Goal: Transaction & Acquisition: Purchase product/service

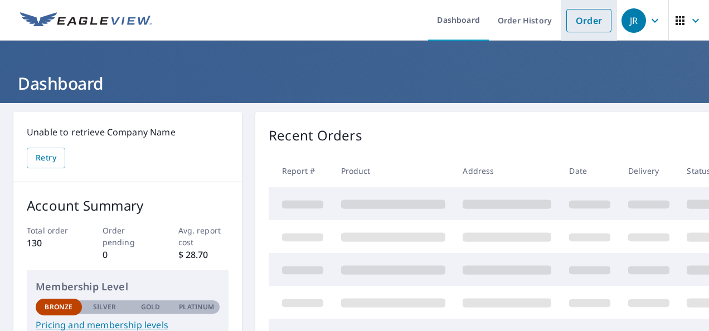
click at [586, 21] on link "Order" at bounding box center [588, 20] width 45 height 23
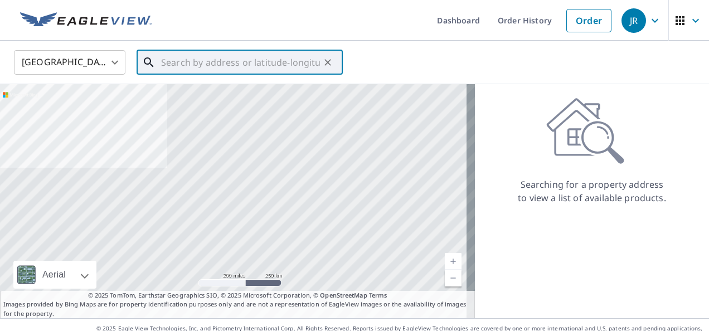
click at [203, 64] on input "text" at bounding box center [240, 62] width 159 height 31
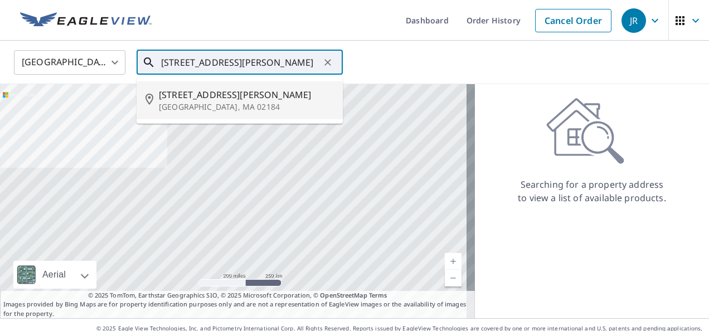
click at [177, 99] on span "[STREET_ADDRESS][PERSON_NAME]" at bounding box center [246, 94] width 175 height 13
type input "[STREET_ADDRESS][PERSON_NAME]"
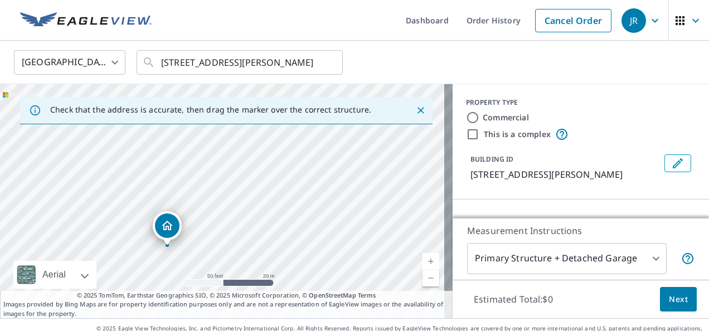
drag, startPoint x: 193, startPoint y: 212, endPoint x: 308, endPoint y: 159, distance: 126.4
click at [308, 159] on div "[STREET_ADDRESS][PERSON_NAME]" at bounding box center [226, 201] width 453 height 234
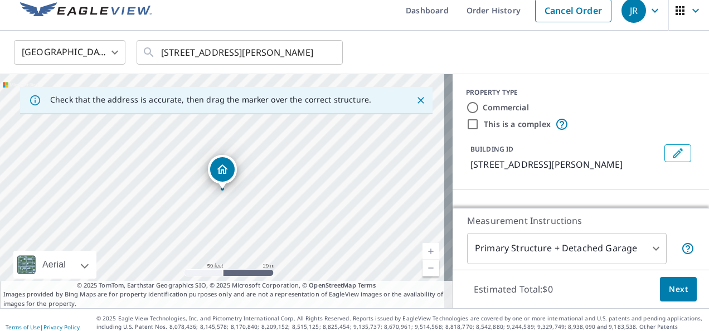
scroll to position [16, 0]
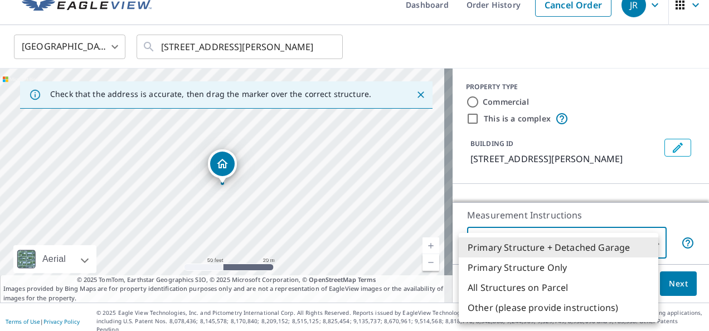
click at [649, 242] on body "[PERSON_NAME] Dashboard Order History Cancel Order JR United States [GEOGRAPHIC…" at bounding box center [354, 165] width 709 height 331
click at [627, 167] on div at bounding box center [354, 165] width 709 height 331
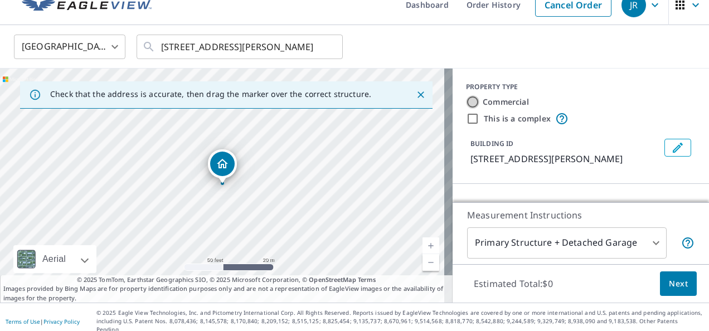
click at [466, 99] on input "Commercial" at bounding box center [472, 101] width 13 height 13
radio input "true"
type input "4"
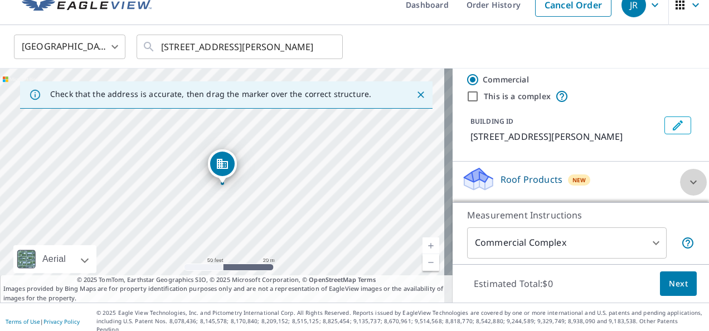
click at [687, 181] on icon at bounding box center [693, 182] width 13 height 13
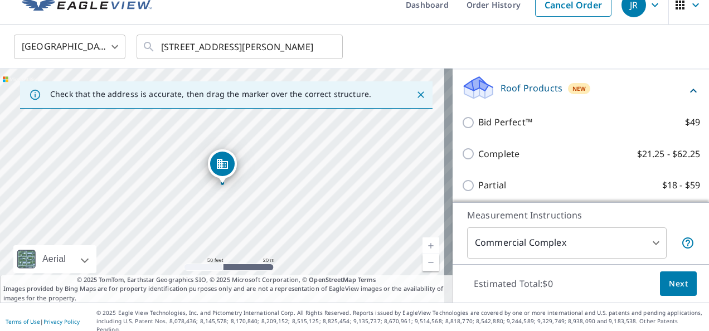
scroll to position [118, 0]
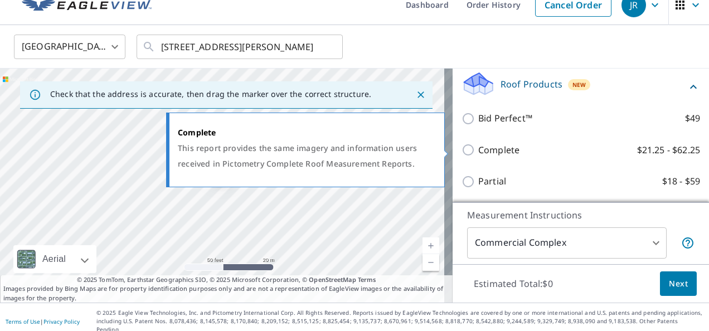
click at [462, 149] on input "Complete $21.25 - $62.25" at bounding box center [470, 149] width 17 height 13
checkbox input "true"
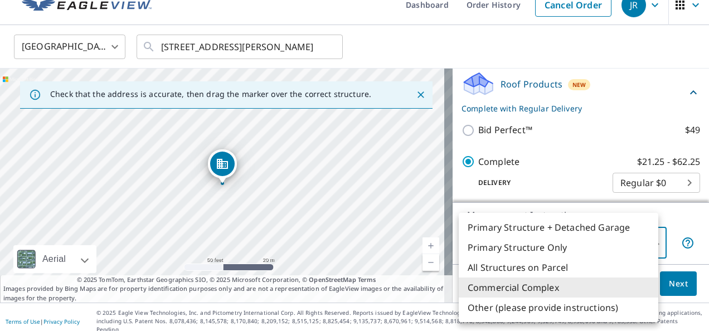
click at [648, 241] on body "[PERSON_NAME] Dashboard Order History Cancel Order JR United States [GEOGRAPHIC…" at bounding box center [354, 165] width 709 height 331
click at [580, 232] on li "Primary Structure + Detached Garage" at bounding box center [559, 227] width 200 height 20
type input "1"
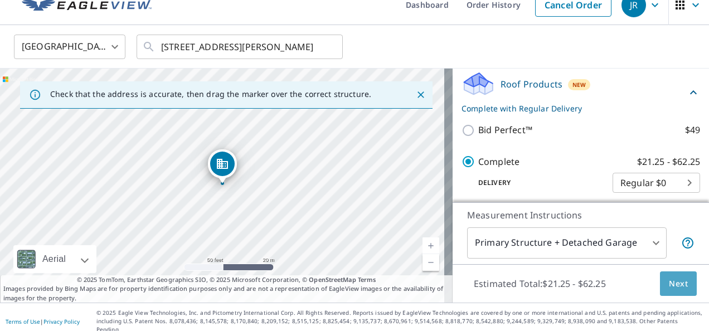
click at [670, 281] on span "Next" at bounding box center [678, 284] width 19 height 14
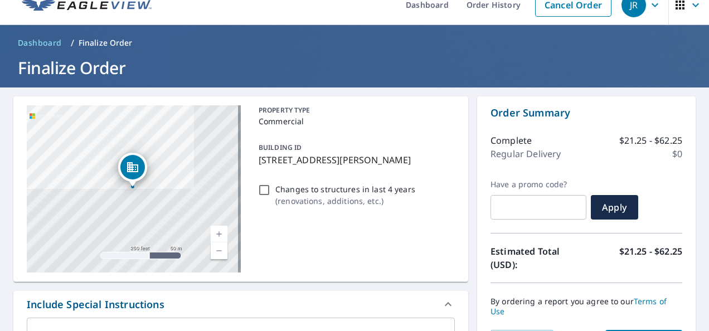
click at [261, 191] on input "Changes to structures in last 4 years ( renovations, additions, etc. )" at bounding box center [264, 189] width 13 height 13
checkbox input "true"
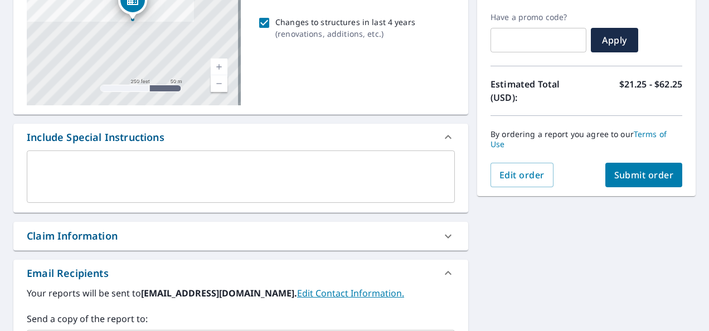
scroll to position [239, 0]
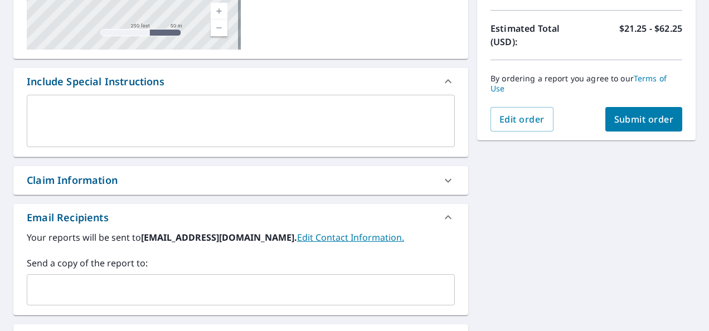
click at [616, 123] on span "Submit order" at bounding box center [644, 119] width 60 height 12
